Goal: Find specific page/section: Locate a particular part of the current website

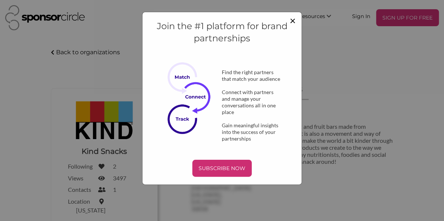
click at [291, 20] on span "×" at bounding box center [293, 20] width 6 height 13
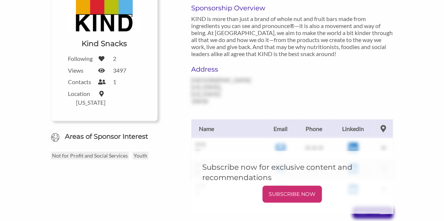
scroll to position [74, 0]
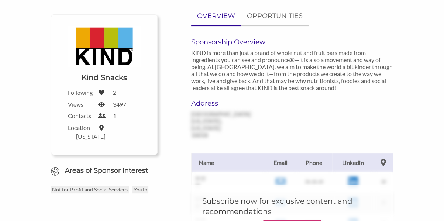
drag, startPoint x: 87, startPoint y: 71, endPoint x: 84, endPoint y: 74, distance: 4.5
click at [86, 71] on div "Upload a logo for your organization Choose Kind Snacks" at bounding box center [104, 56] width 73 height 60
click at [83, 76] on h1 "Kind Snacks" at bounding box center [104, 77] width 45 height 10
click at [82, 76] on h1 "Kind Snacks" at bounding box center [104, 77] width 45 height 10
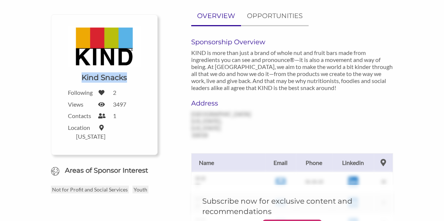
click at [82, 76] on h1 "Kind Snacks" at bounding box center [104, 77] width 45 height 10
click at [138, 73] on div "Upload a logo for your organization Choose Kind Snacks" at bounding box center [104, 56] width 73 height 60
click at [249, 12] on p "OPPORTUNITIES" at bounding box center [275, 16] width 56 height 11
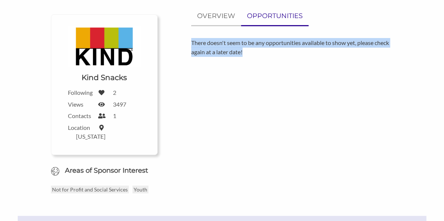
drag, startPoint x: 227, startPoint y: 50, endPoint x: 243, endPoint y: 56, distance: 17.1
click at [243, 56] on p "There doesn't seem to be any opportunities available to show yet, please check …" at bounding box center [292, 47] width 202 height 19
click at [242, 54] on p "There doesn't seem to be any opportunities available to show yet, please check …" at bounding box center [292, 47] width 202 height 19
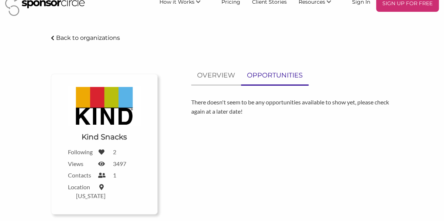
scroll to position [0, 0]
